Goal: Check status: Check status

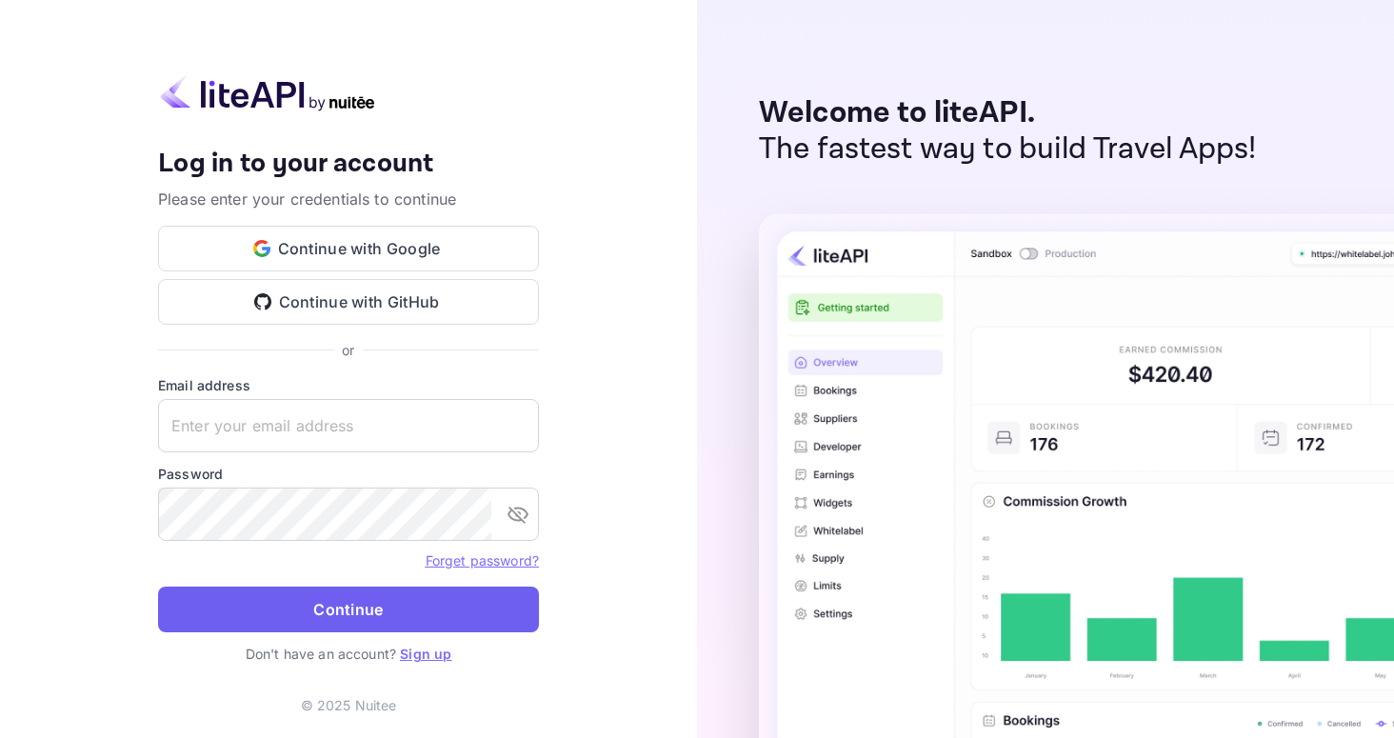
type input "[EMAIL_ADDRESS][DOMAIN_NAME]"
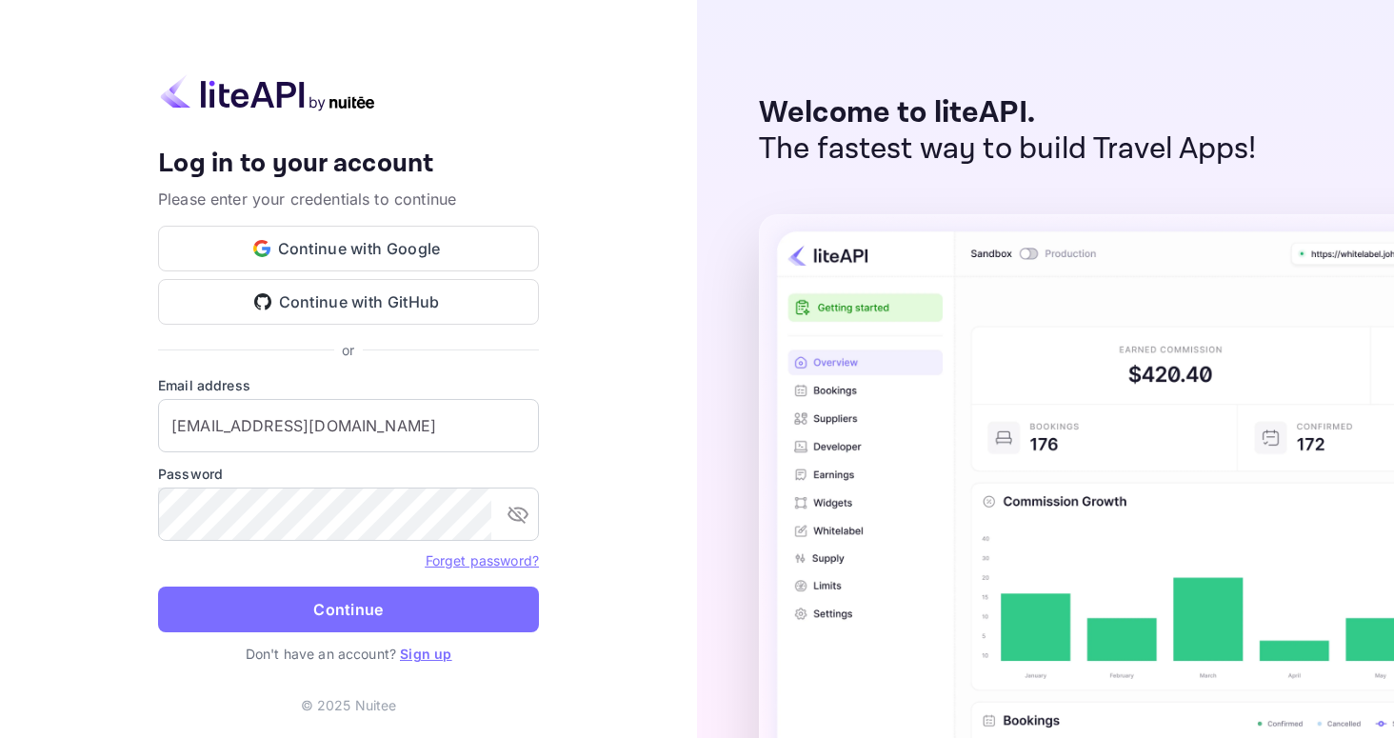
click at [338, 599] on button "Continue" at bounding box center [348, 610] width 381 height 46
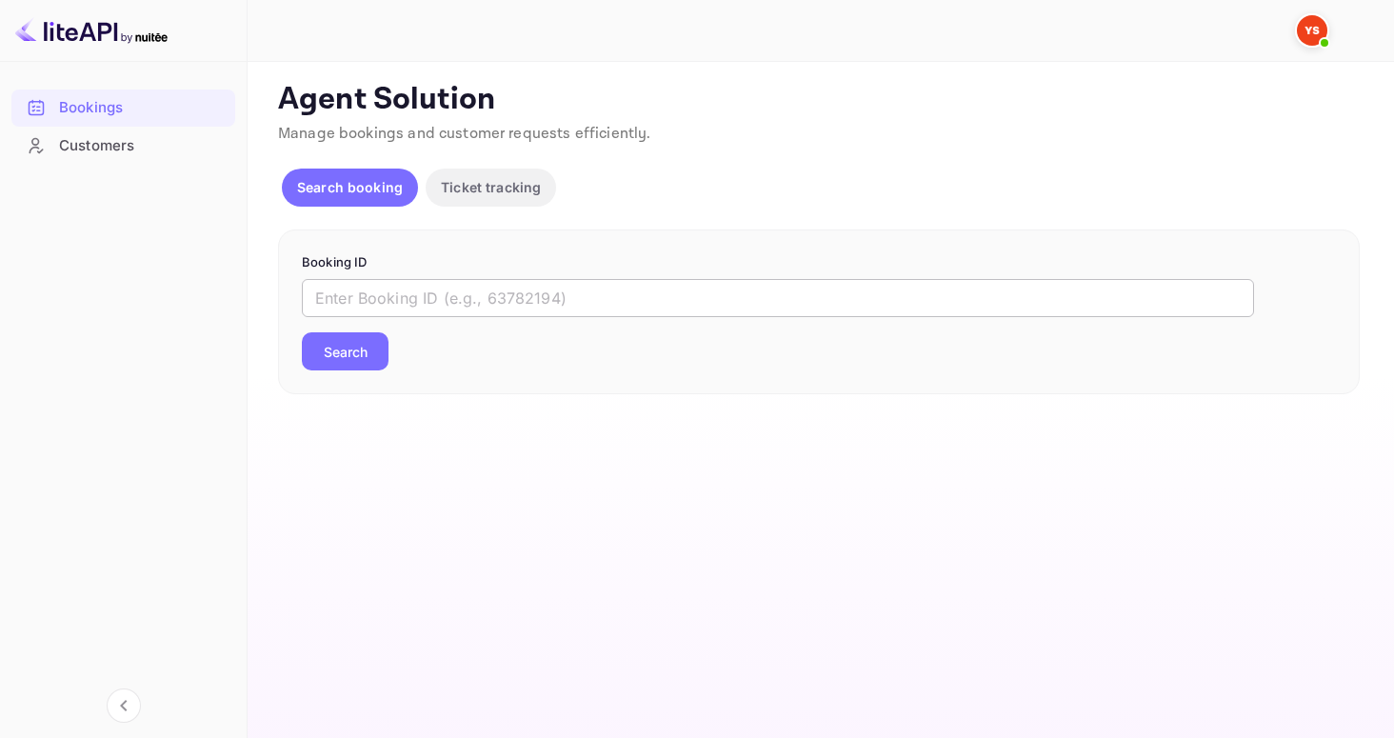
click at [429, 298] on input "text" at bounding box center [778, 298] width 952 height 38
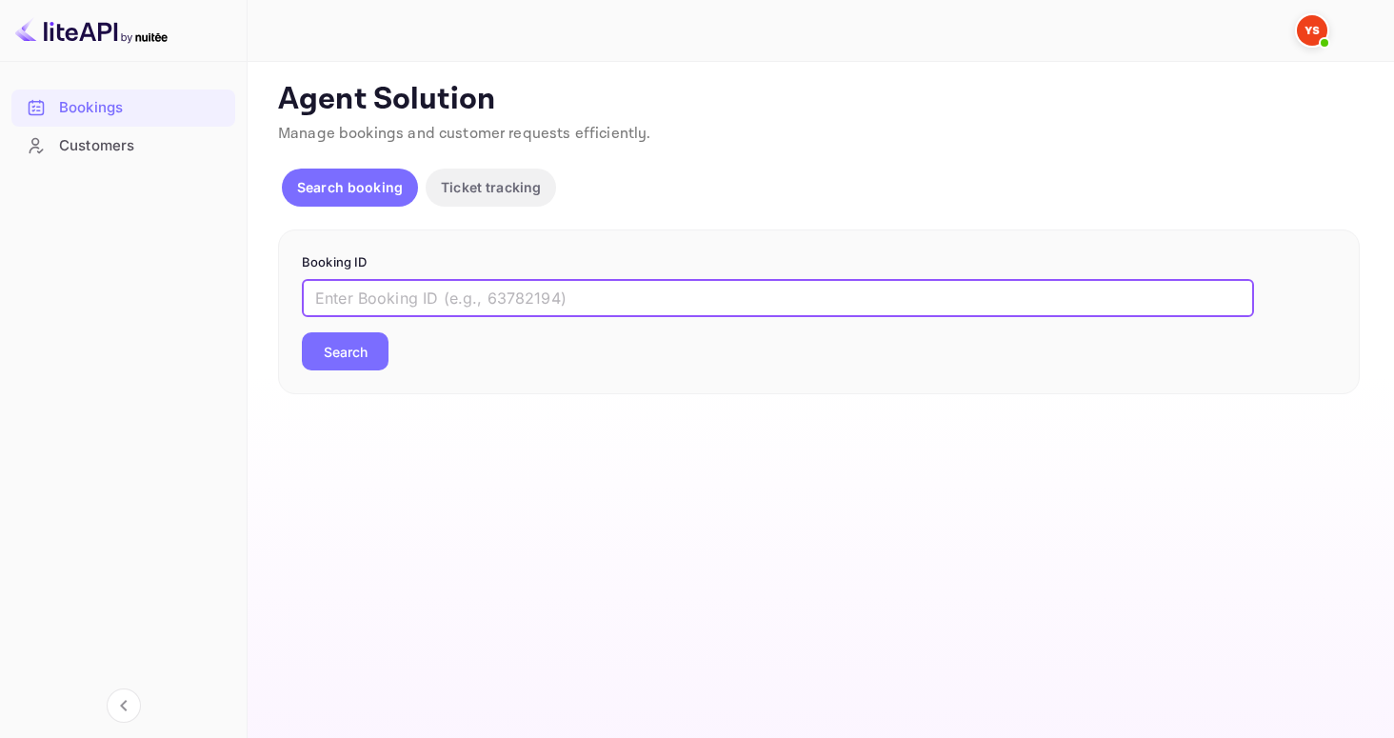
paste input "9340525"
type input "9340525"
drag, startPoint x: 361, startPoint y: 349, endPoint x: 373, endPoint y: 346, distance: 12.7
click at [361, 348] on button "Search" at bounding box center [345, 351] width 87 height 38
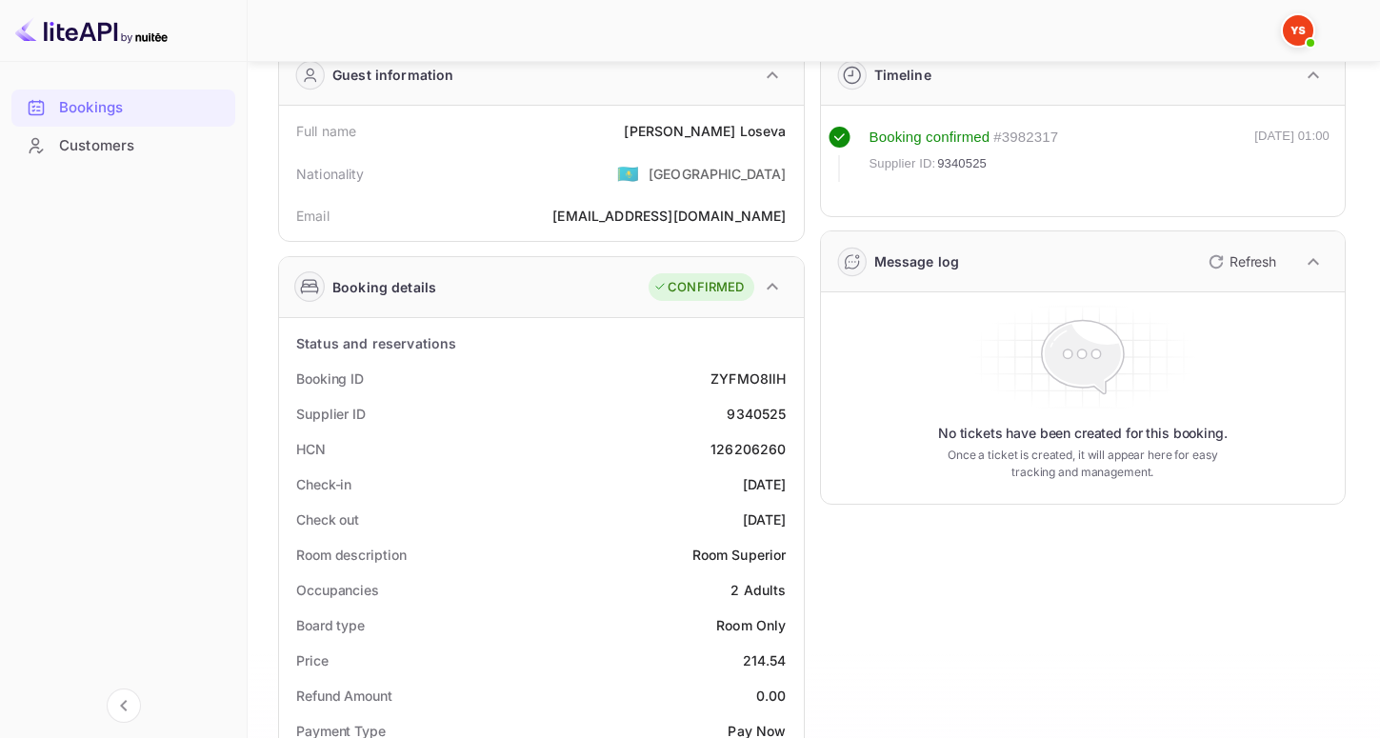
scroll to position [139, 0]
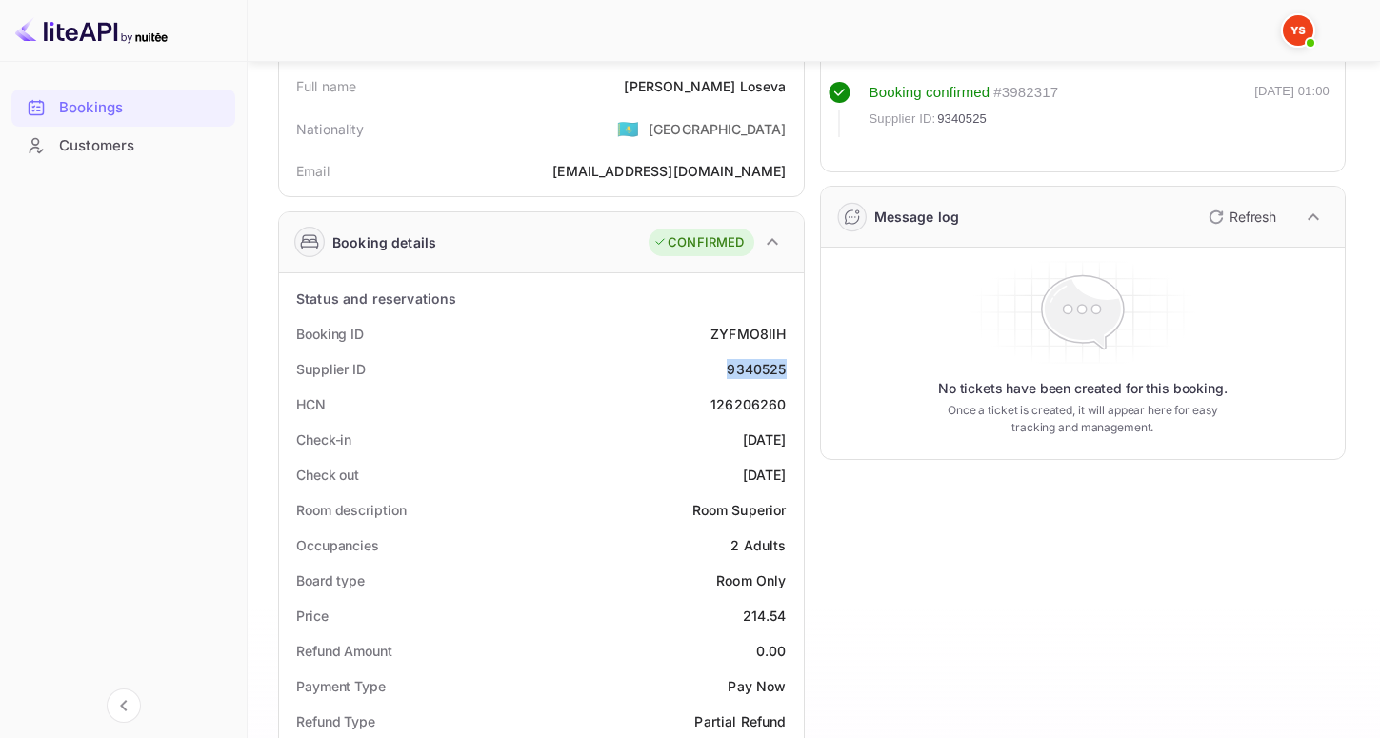
drag, startPoint x: 724, startPoint y: 365, endPoint x: 789, endPoint y: 369, distance: 65.9
click at [789, 369] on div "Supplier ID 9340525" at bounding box center [541, 368] width 509 height 35
copy div "9340525"
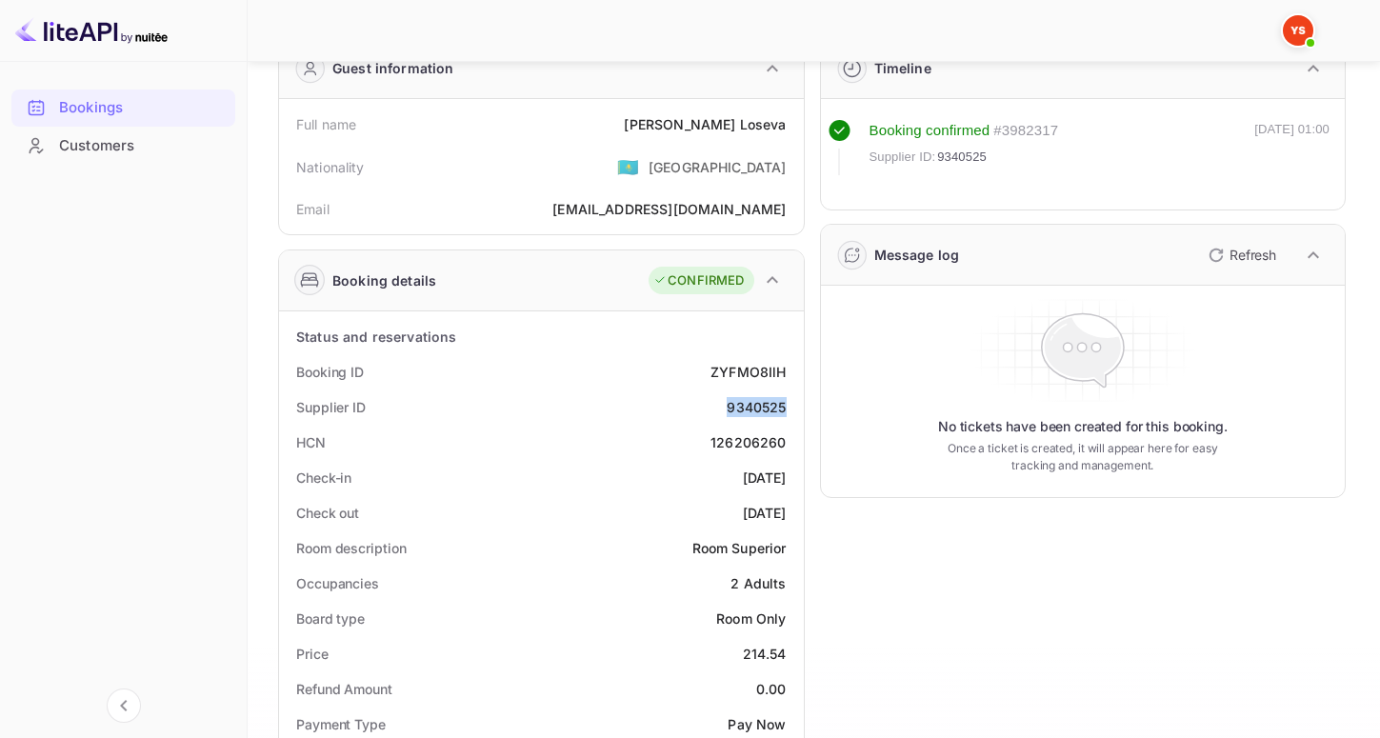
scroll to position [0, 0]
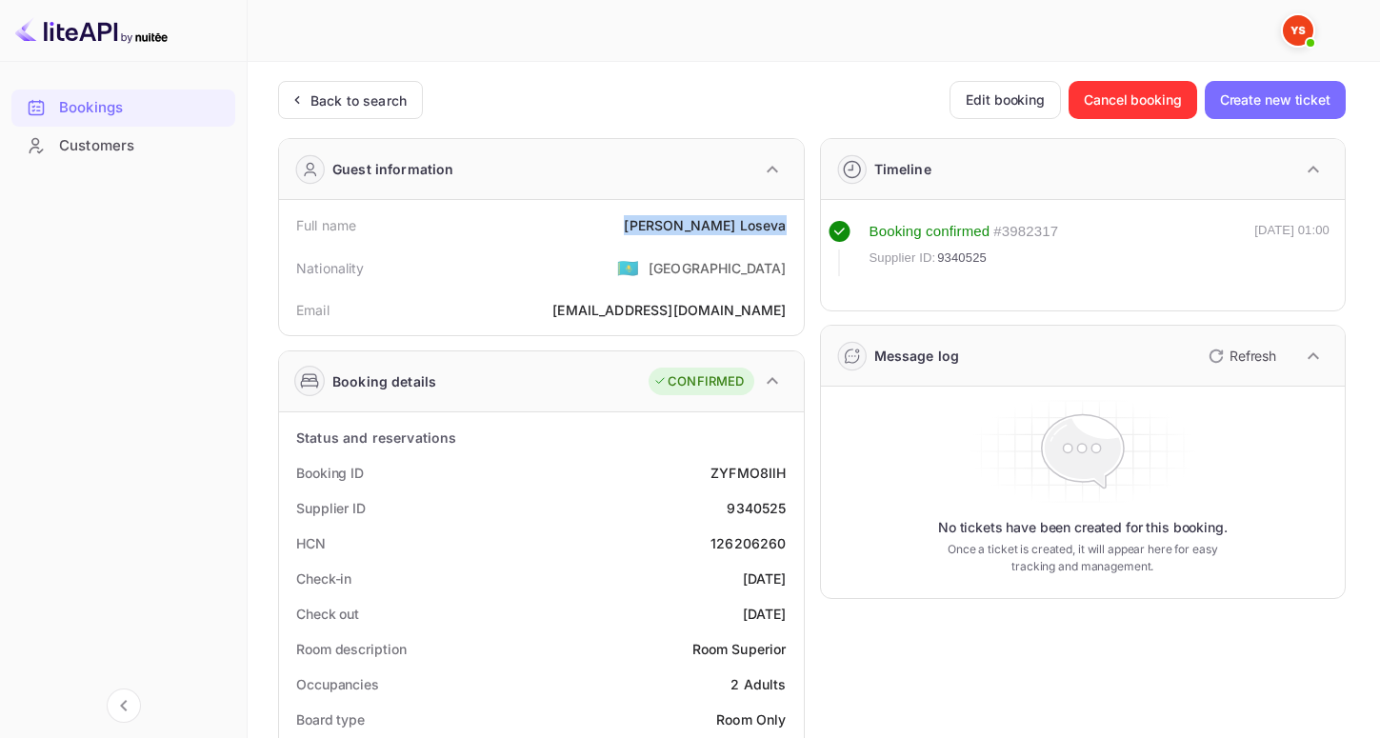
drag, startPoint x: 722, startPoint y: 227, endPoint x: 799, endPoint y: 227, distance: 77.1
click at [799, 227] on div "Full name [PERSON_NAME] Nationality 🇰🇿 [DEMOGRAPHIC_DATA] Email [EMAIL_ADDRESS]…" at bounding box center [541, 267] width 525 height 135
copy div "[PERSON_NAME]"
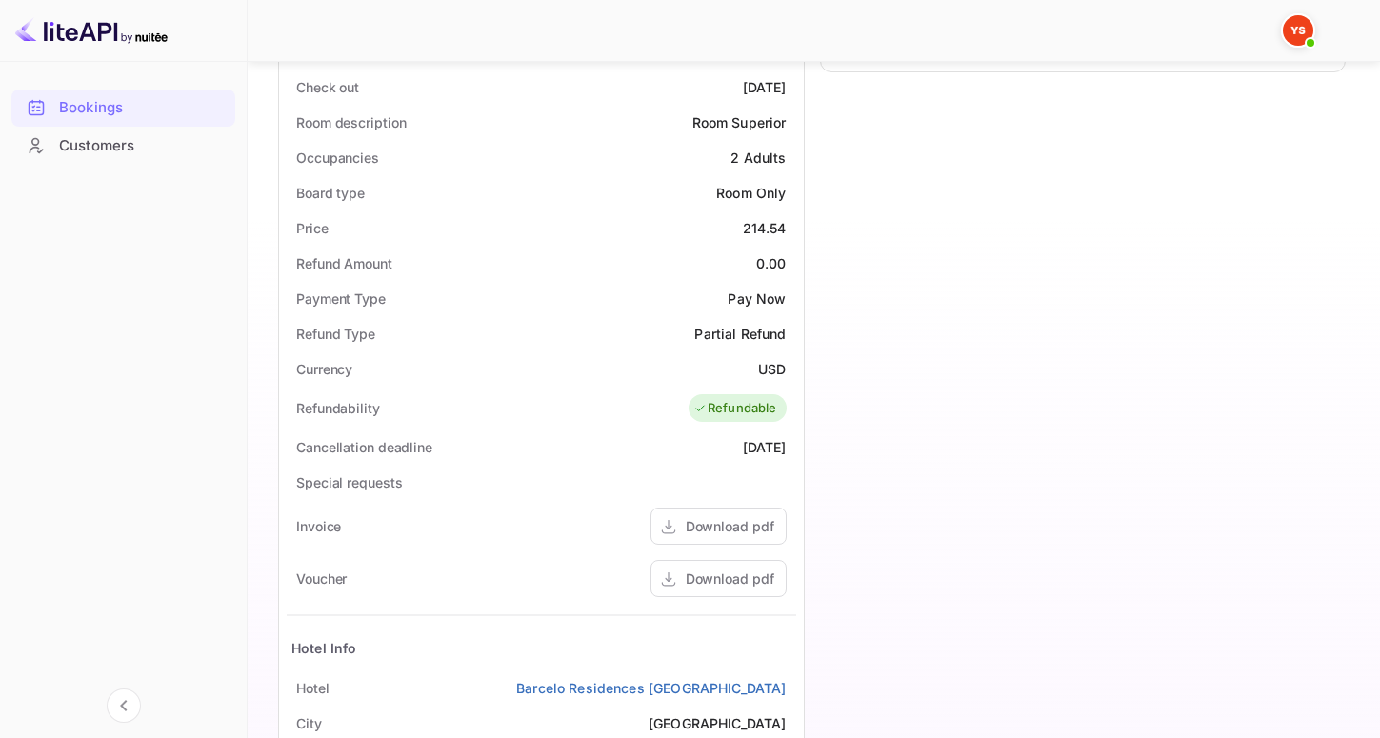
scroll to position [521, 0]
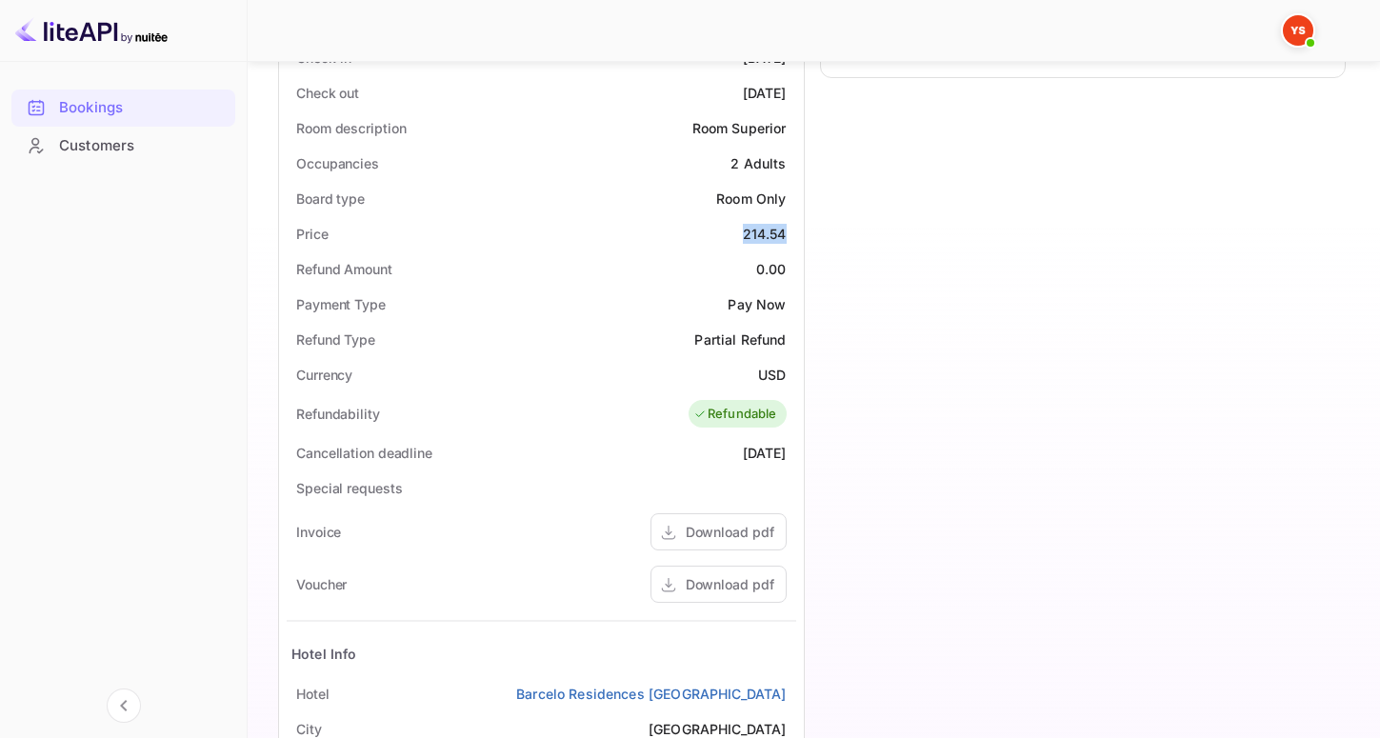
drag, startPoint x: 737, startPoint y: 233, endPoint x: 799, endPoint y: 239, distance: 62.2
click at [799, 239] on div "Status and reservations Booking ID ZYFMO8IlH Supplier ID 9340525 HCN 126206260 …" at bounding box center [541, 433] width 525 height 1085
copy div "214.54"
